Goal: Find specific page/section: Find specific page/section

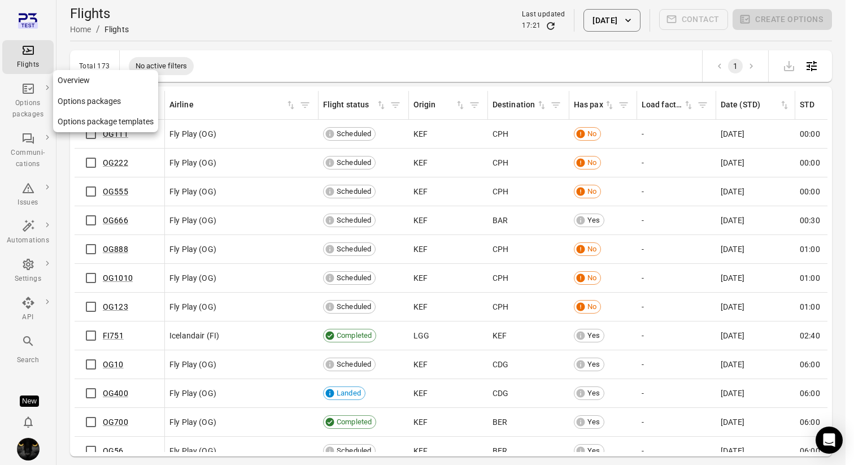
click at [32, 89] on icon "Main navigation" at bounding box center [28, 89] width 11 height 10
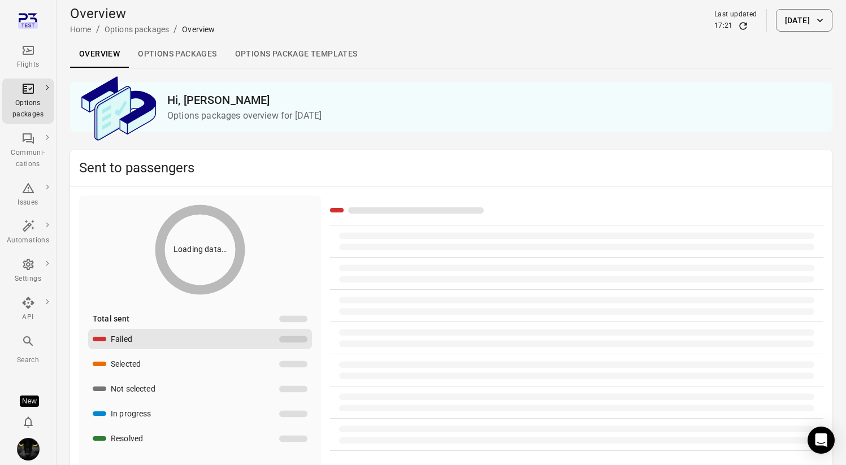
click at [175, 58] on link "Options packages" at bounding box center [177, 54] width 97 height 27
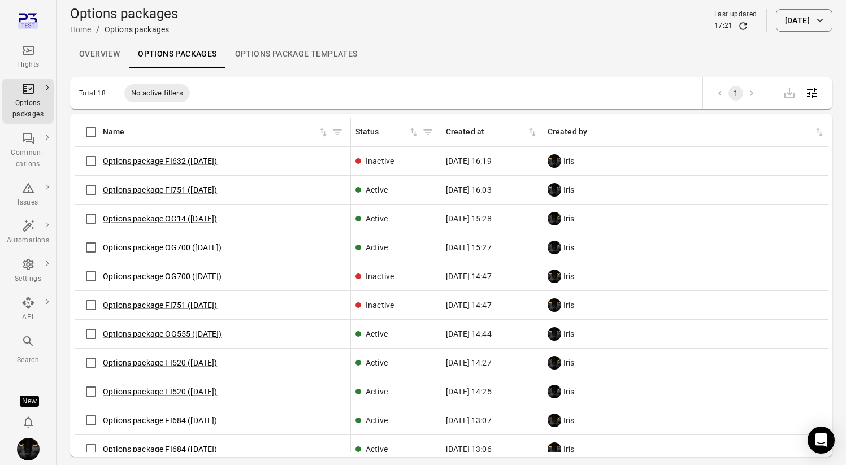
click at [737, 26] on icon "Refresh data" at bounding box center [742, 25] width 11 height 11
click at [160, 161] on link "Options package FI632 ([DATE])" at bounding box center [160, 161] width 115 height 9
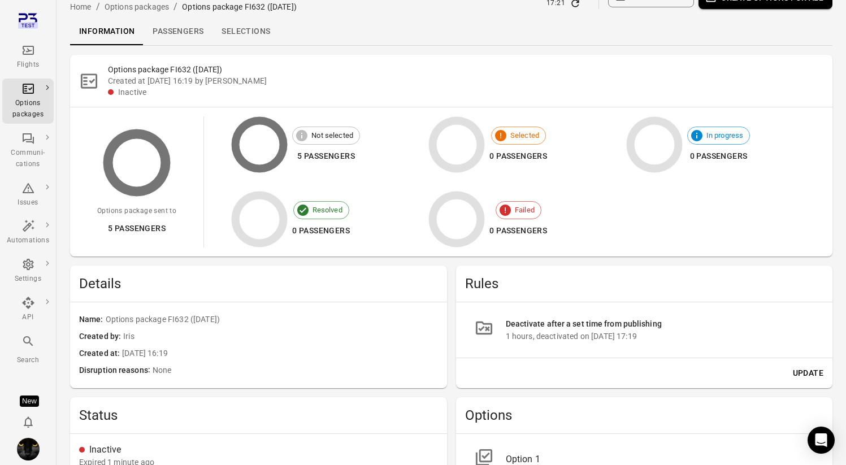
scroll to position [31, 0]
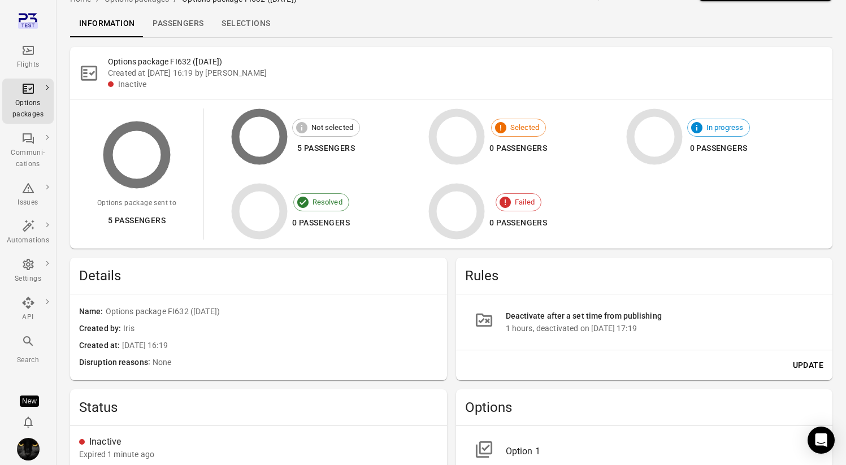
click at [183, 287] on div "Details" at bounding box center [258, 276] width 377 height 36
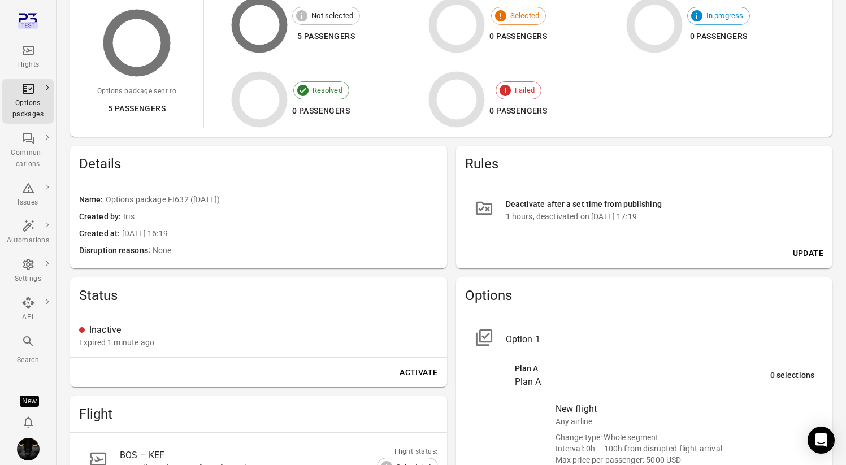
scroll to position [194, 0]
